Goal: Task Accomplishment & Management: Use online tool/utility

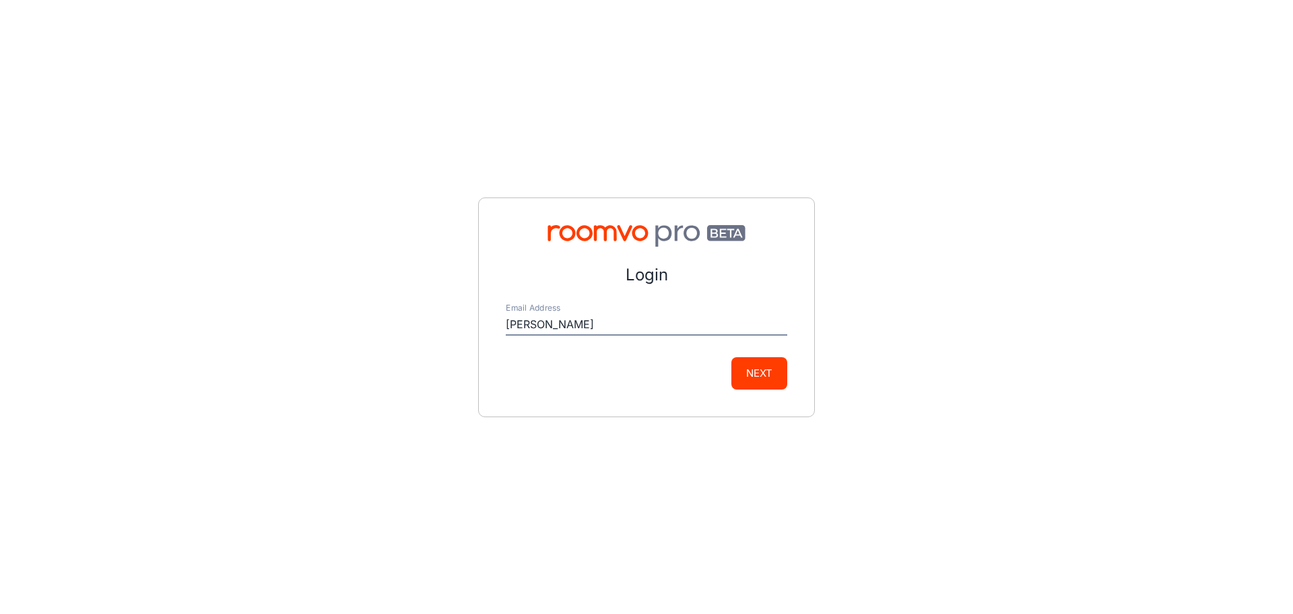
type input "[PERSON_NAME][EMAIL_ADDRESS][PERSON_NAME][DOMAIN_NAME]"
click at [779, 366] on button "Next" at bounding box center [759, 373] width 56 height 32
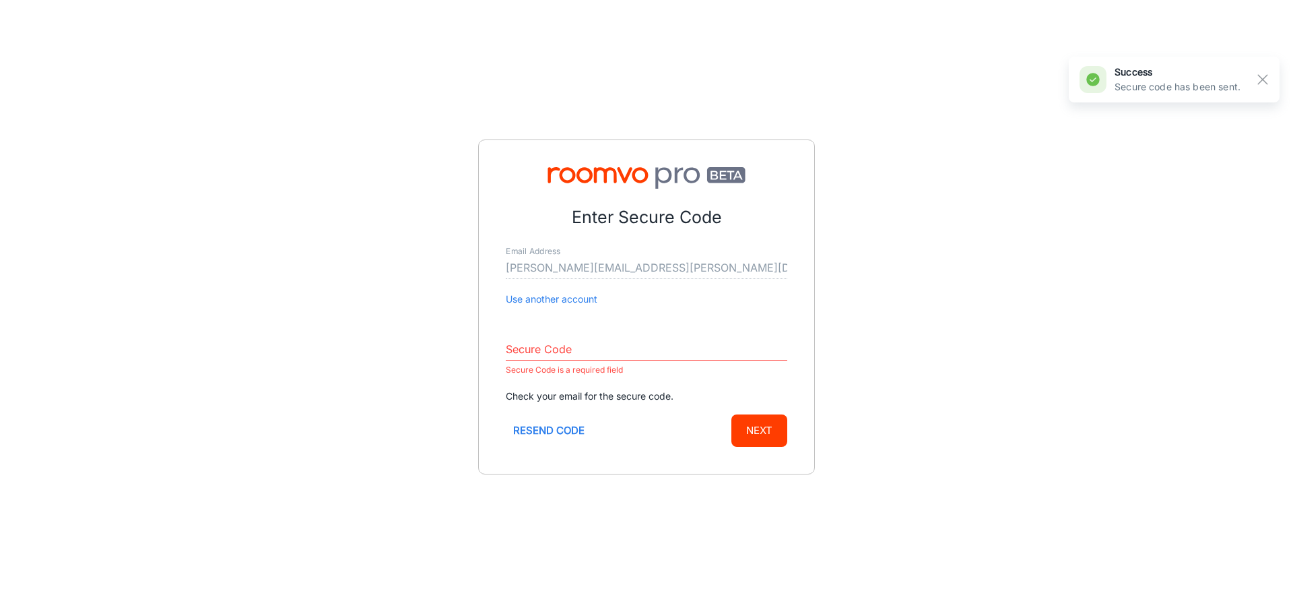
click at [587, 350] on input "Secure Code" at bounding box center [647, 350] width 282 height 22
paste input "429121"
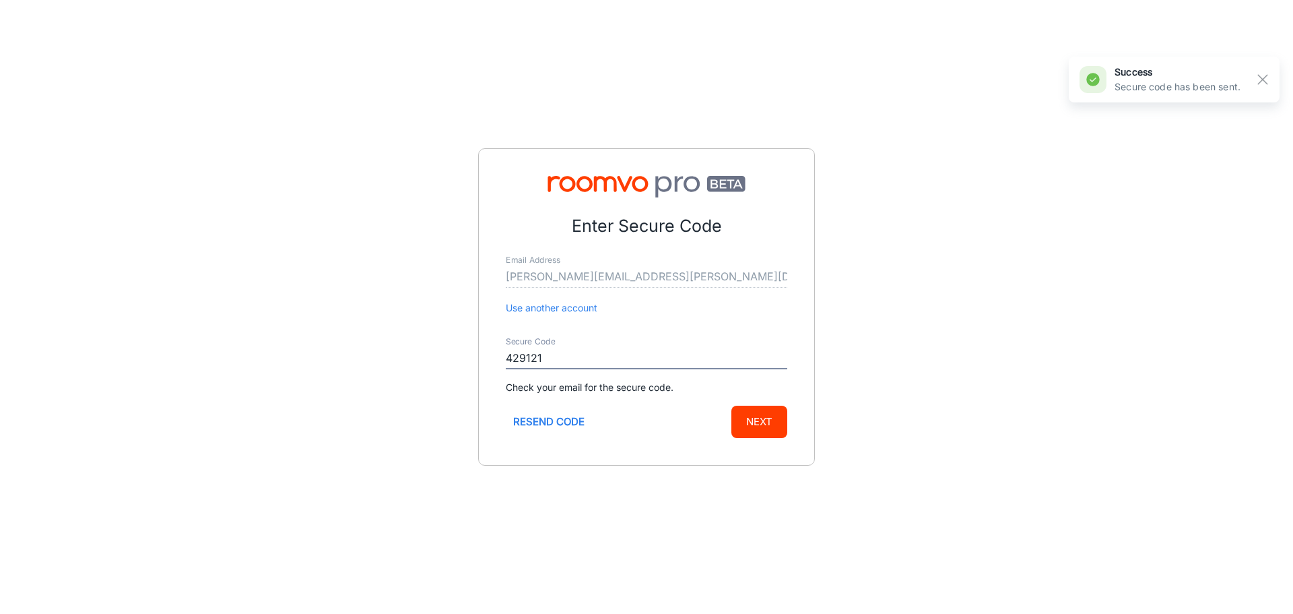
type input "429121"
click at [764, 424] on button "Next" at bounding box center [759, 421] width 56 height 32
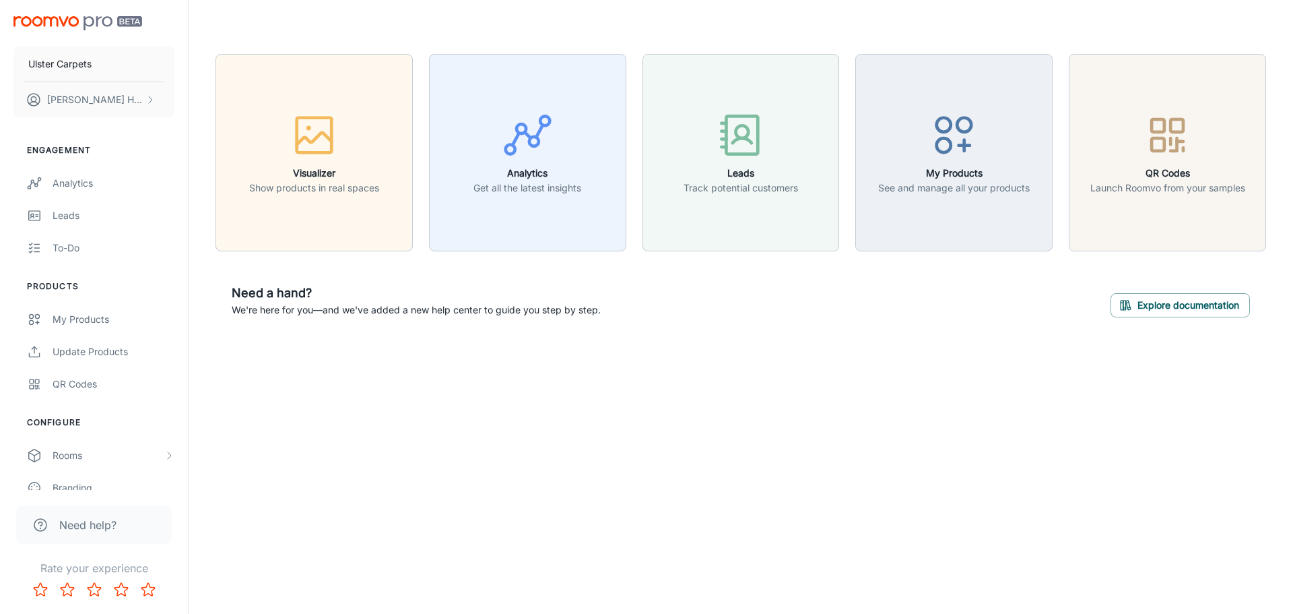
click at [408, 278] on div "Need a hand? We're here for you—and we've added a new help center to guide you …" at bounding box center [741, 300] width 1051 height 66
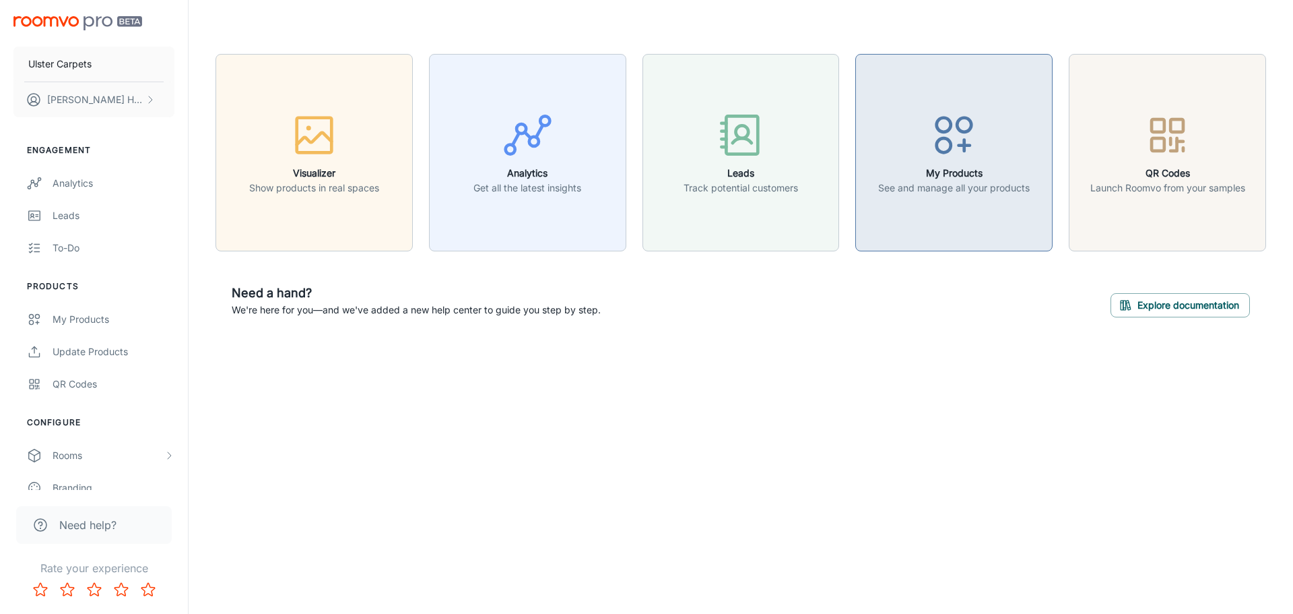
click at [944, 138] on circle "button" at bounding box center [944, 145] width 14 height 14
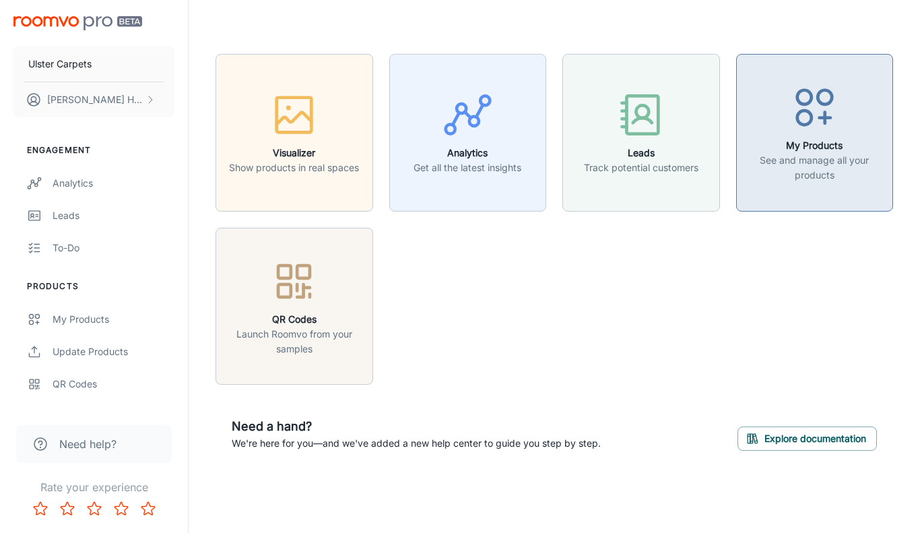
click at [797, 135] on div "button" at bounding box center [815, 110] width 140 height 56
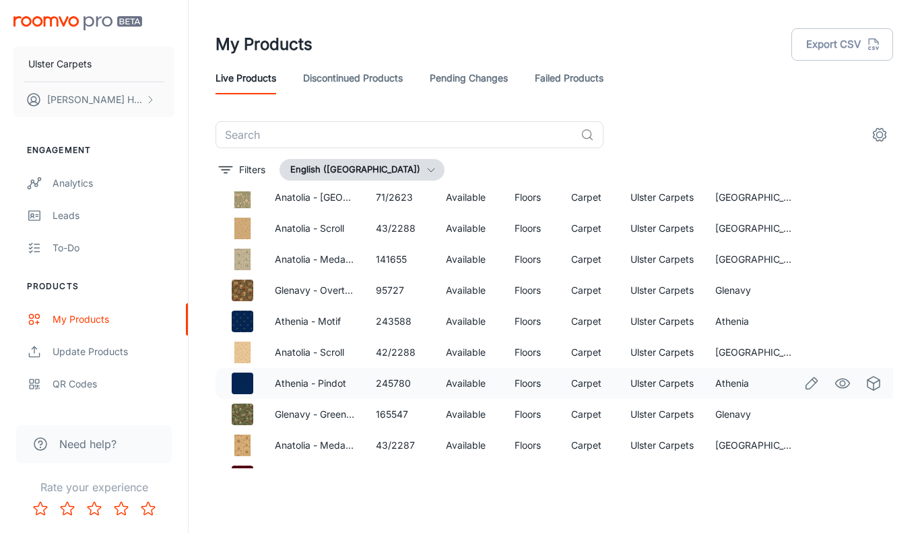
scroll to position [135, 0]
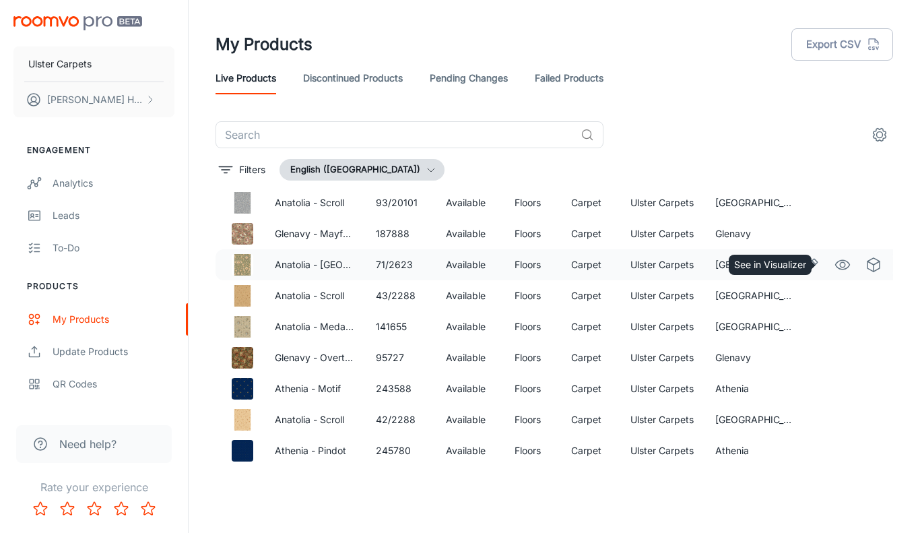
click at [836, 269] on icon "See in Visualizer" at bounding box center [843, 264] width 14 height 9
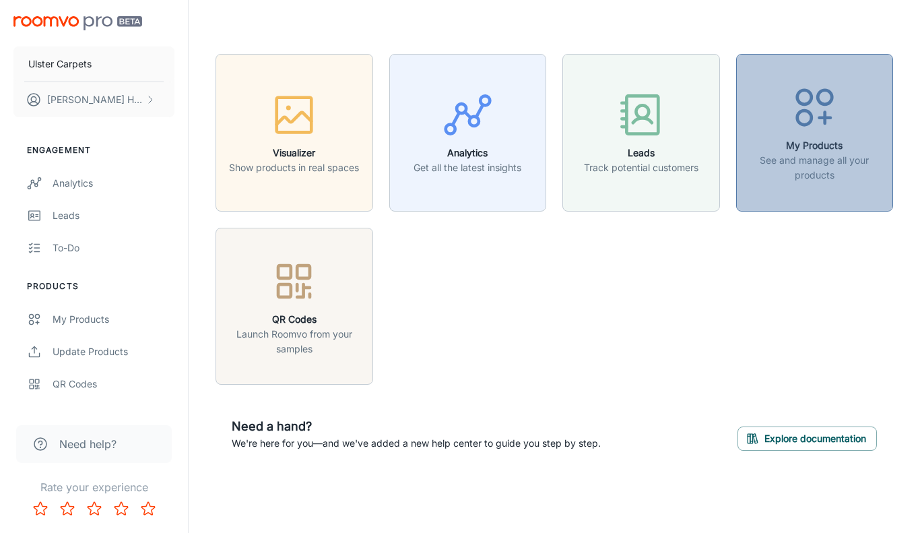
click at [777, 137] on div "button" at bounding box center [815, 110] width 140 height 56
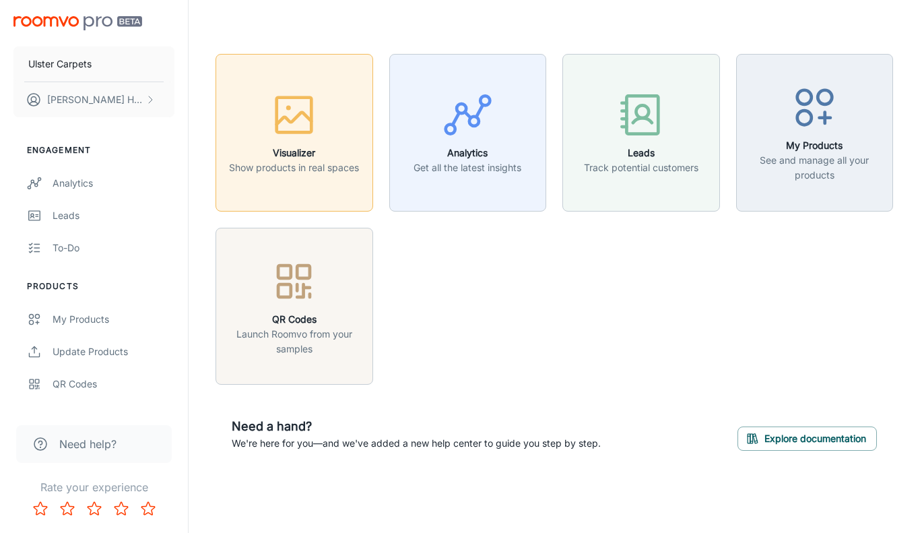
click at [300, 133] on rect "button" at bounding box center [294, 115] width 35 height 35
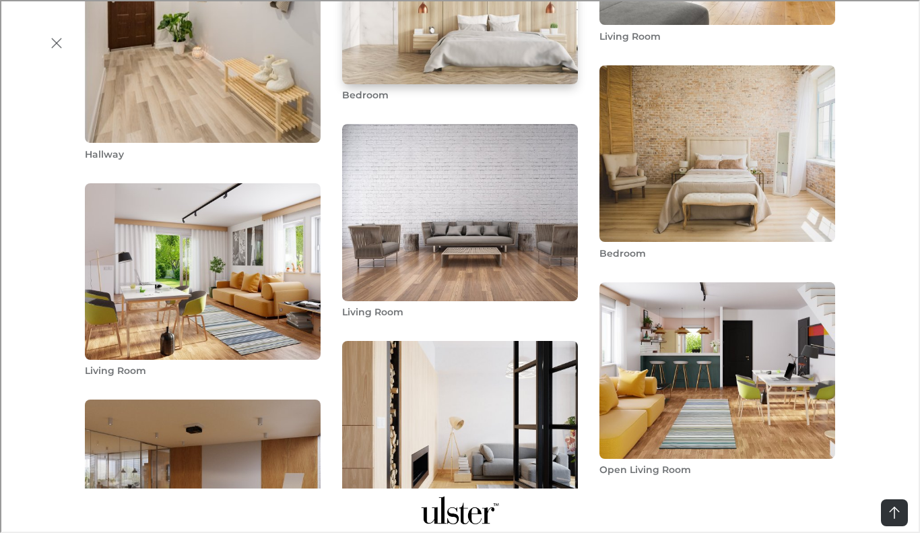
scroll to position [1212, 0]
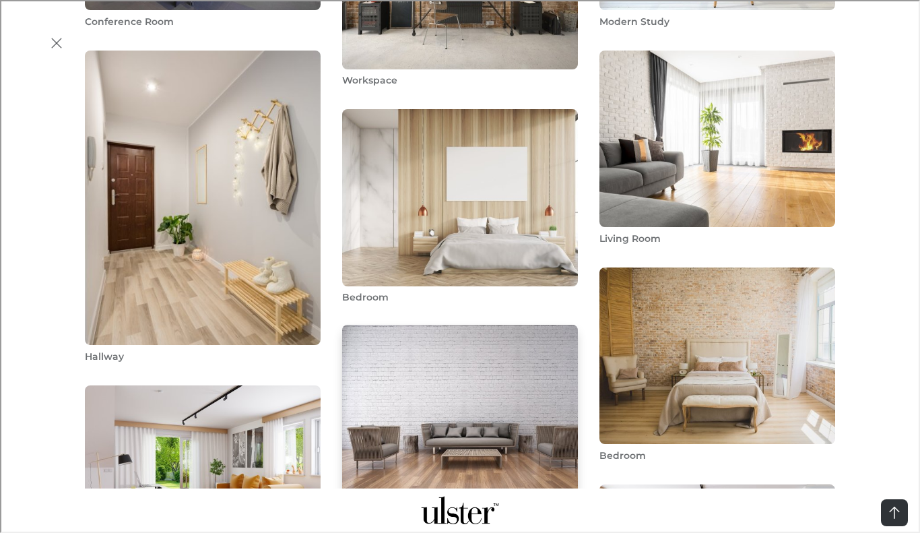
click at [420, 323] on img "Living Room" at bounding box center [460, 413] width 238 height 180
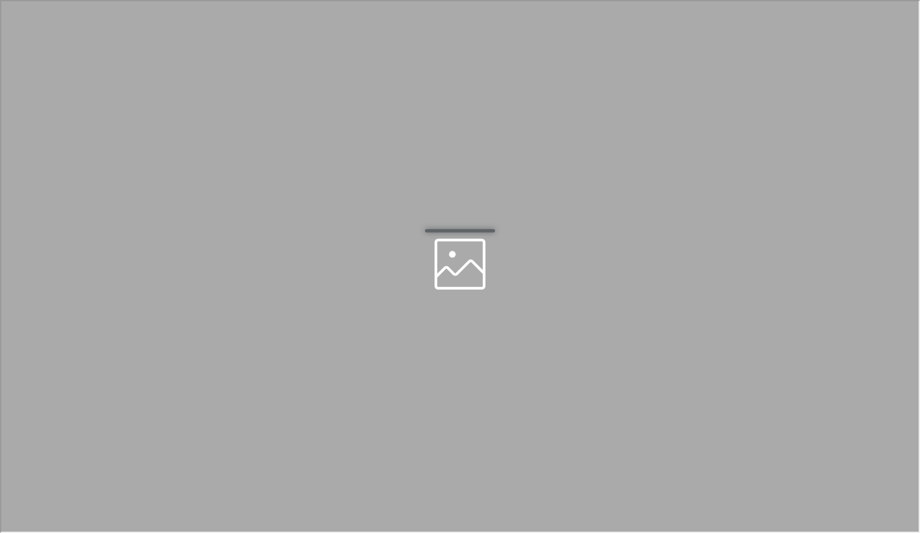
scroll to position [0, 0]
